Goal: Information Seeking & Learning: Learn about a topic

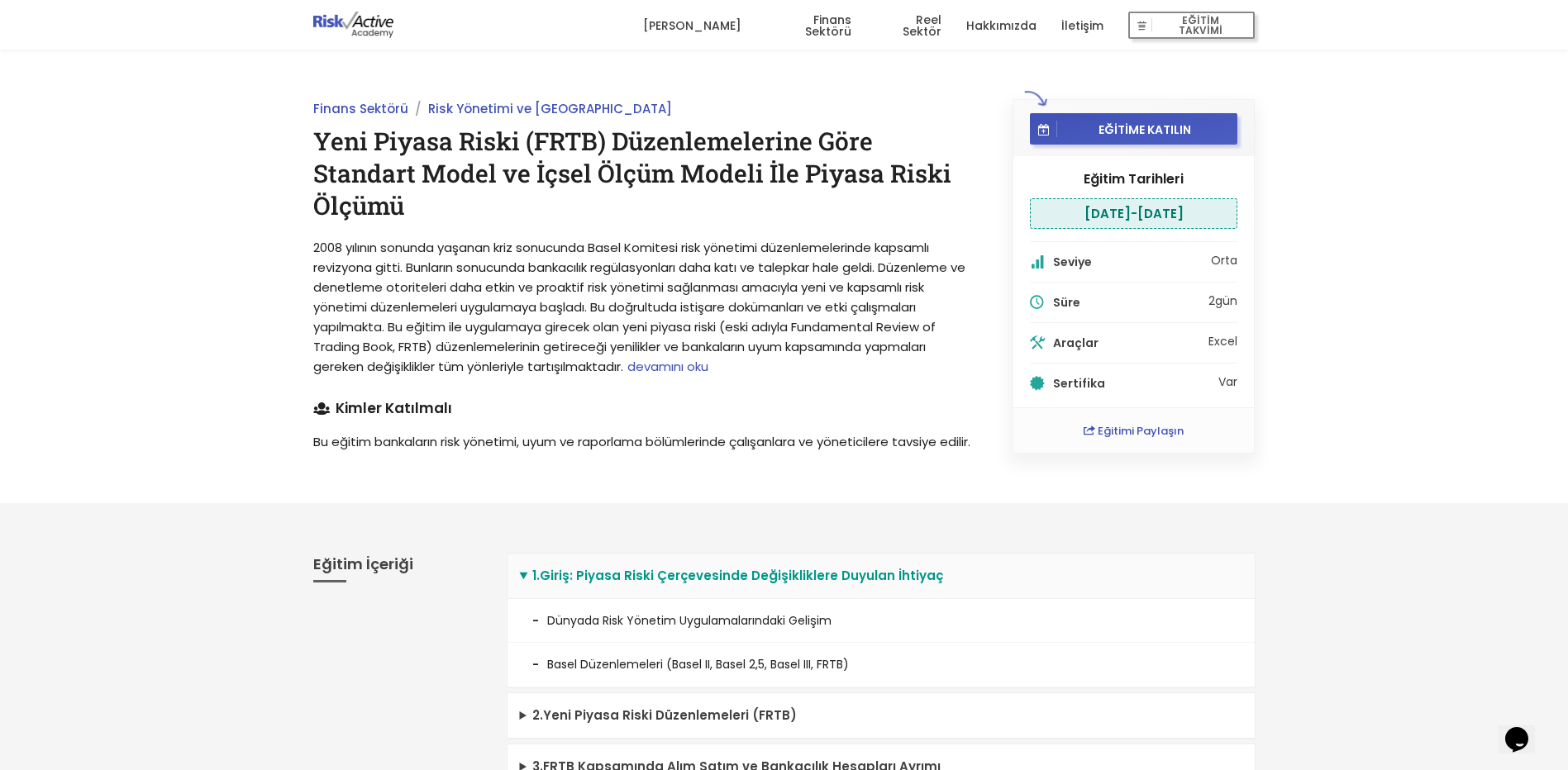
click at [805, 14] on link "Finans Sektörü" at bounding box center [808, 26] width 85 height 49
click at [793, 28] on link "Finans Sektörü" at bounding box center [808, 26] width 85 height 49
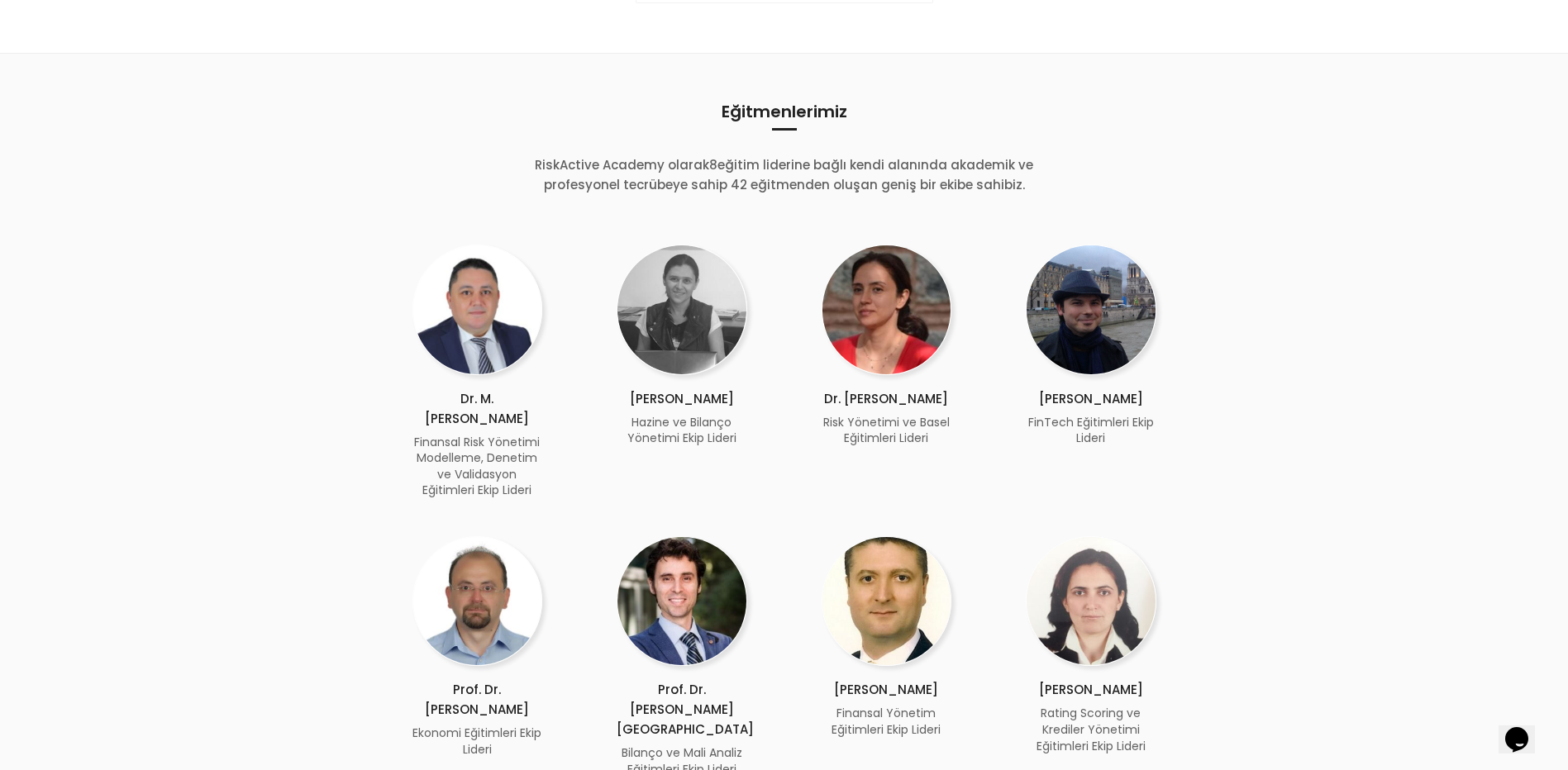
scroll to position [826, 0]
click at [1081, 550] on div at bounding box center [1091, 602] width 131 height 133
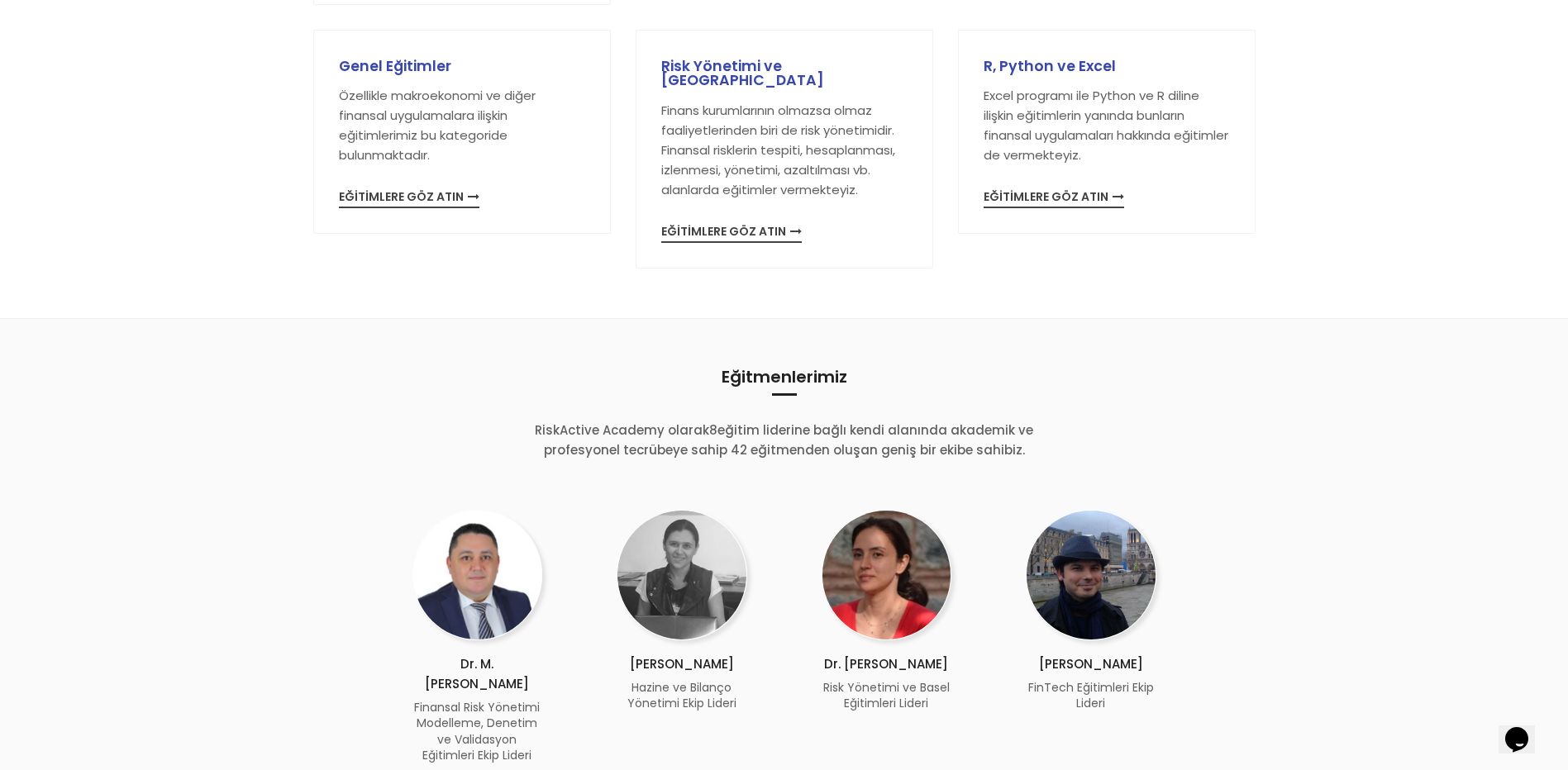
scroll to position [559, 0]
click at [1079, 193] on span "EĞİTİMLERE GÖZ ATIN" at bounding box center [1054, 200] width 141 height 17
click at [1094, 134] on p "Excel programı ile Python ve R diline ilişkin eğitimlerin yanında bunların fina…" at bounding box center [1106, 126] width 246 height 80
